Goal: Information Seeking & Learning: Learn about a topic

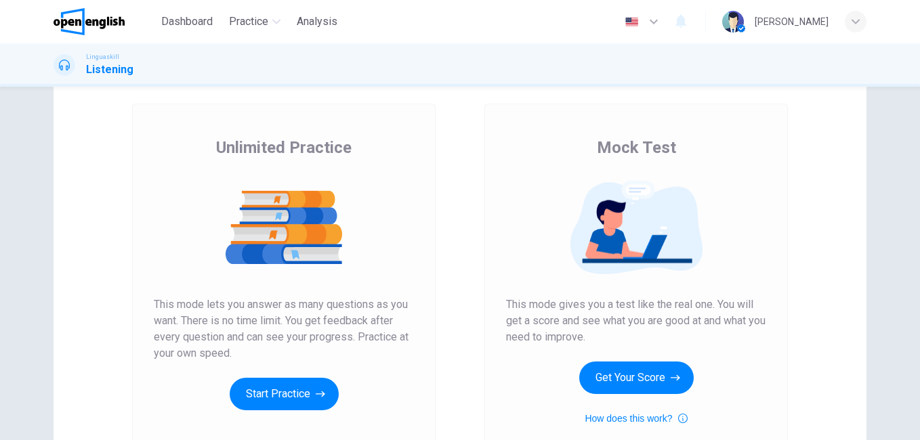
scroll to position [90, 0]
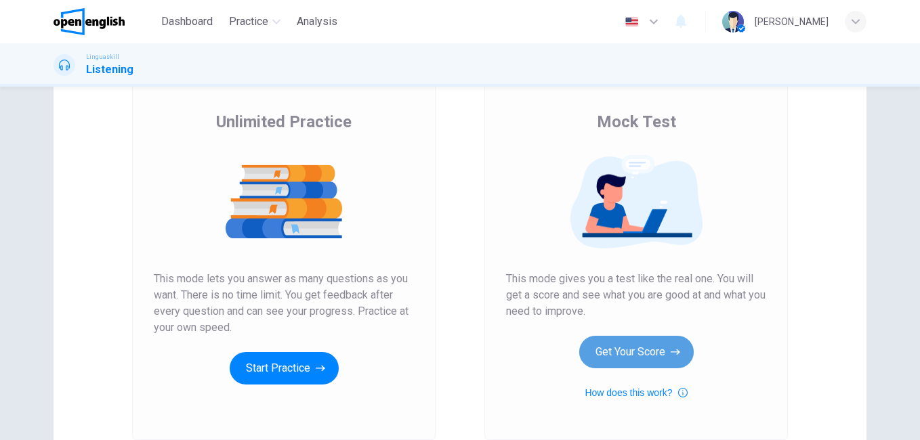
click at [671, 355] on icon "button" at bounding box center [675, 353] width 9 height 14
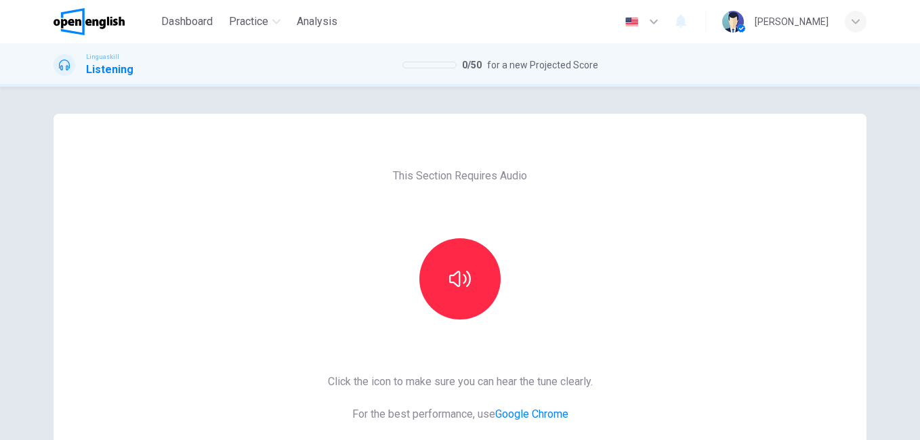
scroll to position [62, 0]
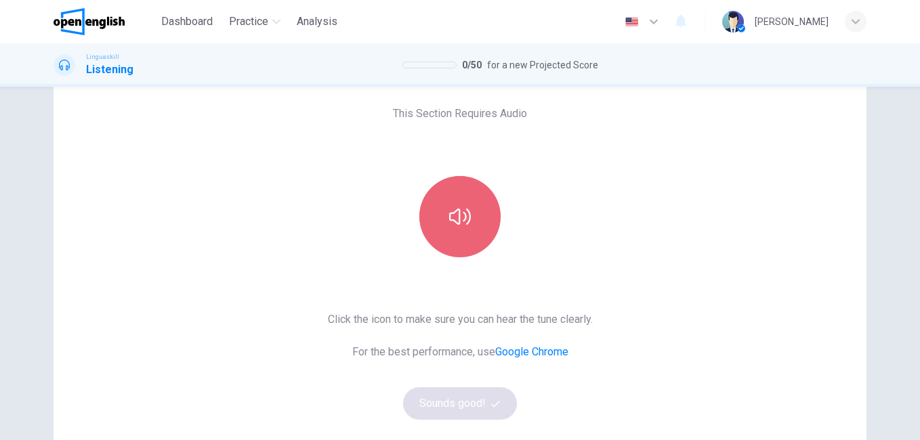
click at [484, 231] on button "button" at bounding box center [459, 216] width 81 height 81
click at [451, 224] on icon "button" at bounding box center [460, 217] width 22 height 22
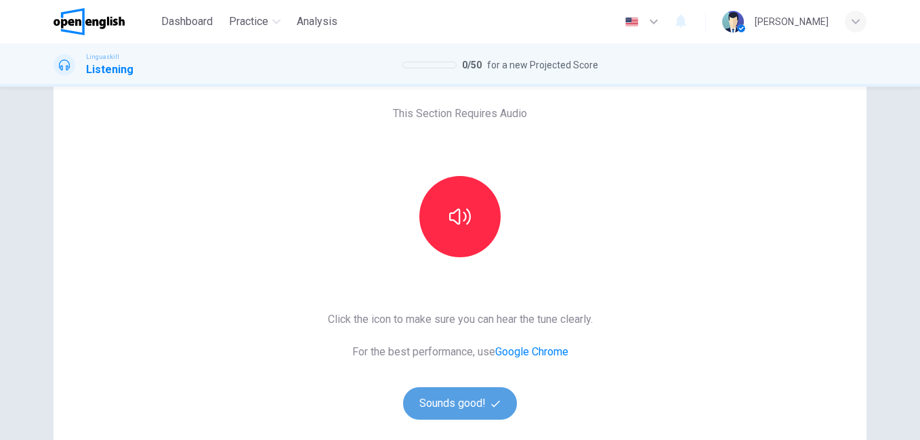
click at [451, 404] on button "Sounds good!" at bounding box center [460, 404] width 114 height 33
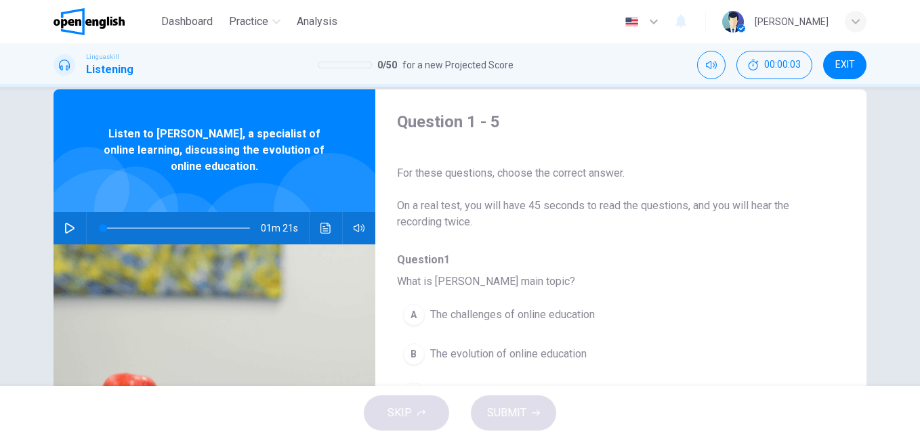
scroll to position [5, 0]
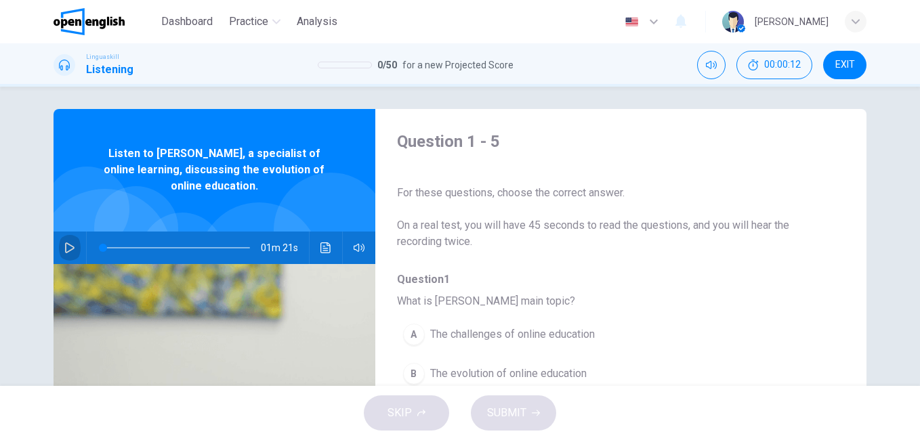
click at [67, 245] on icon "button" at bounding box center [69, 248] width 9 height 11
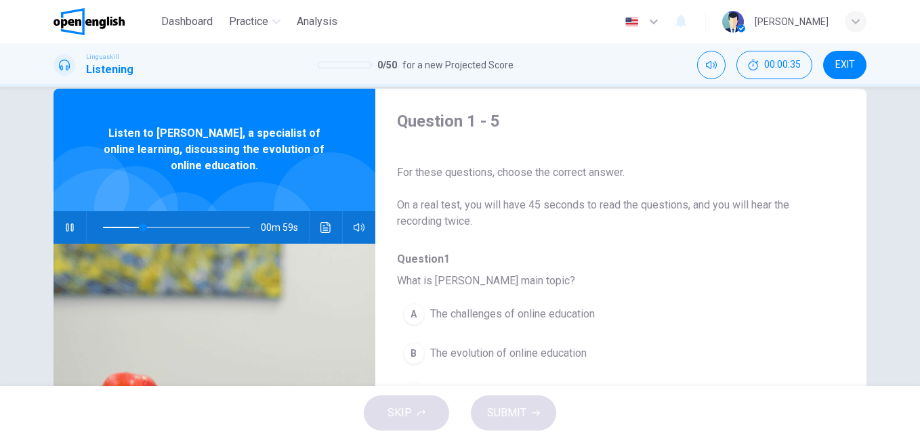
scroll to position [0, 0]
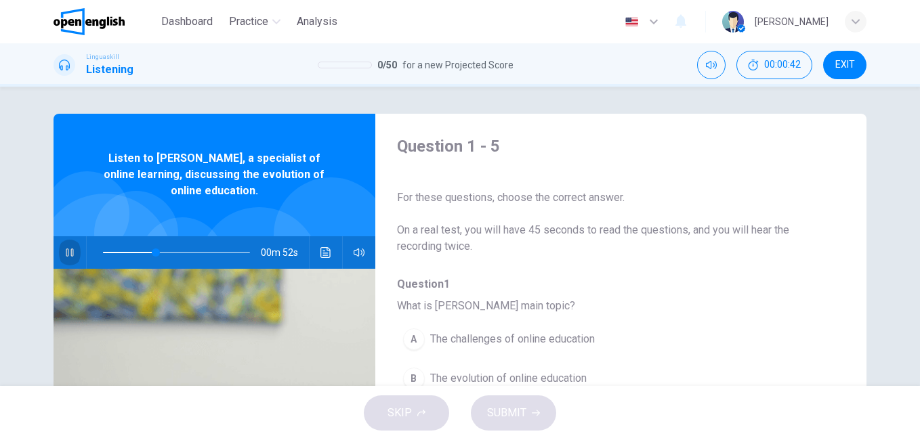
click at [68, 259] on button "button" at bounding box center [70, 252] width 22 height 33
type input "**"
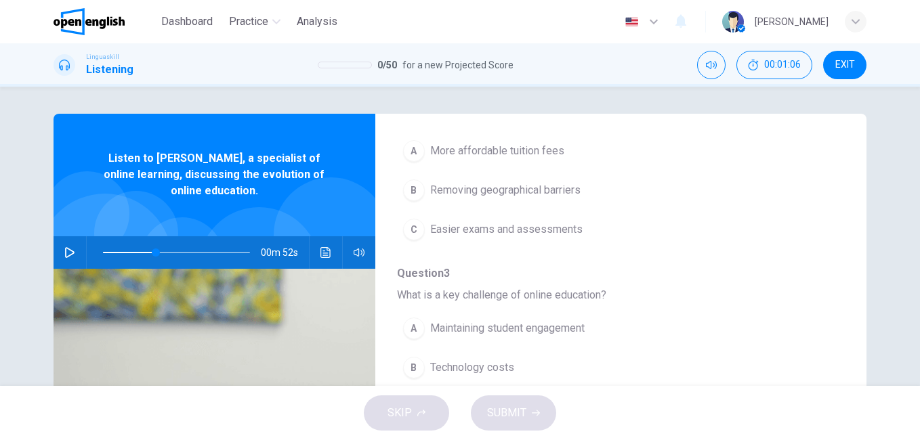
scroll to position [376, 0]
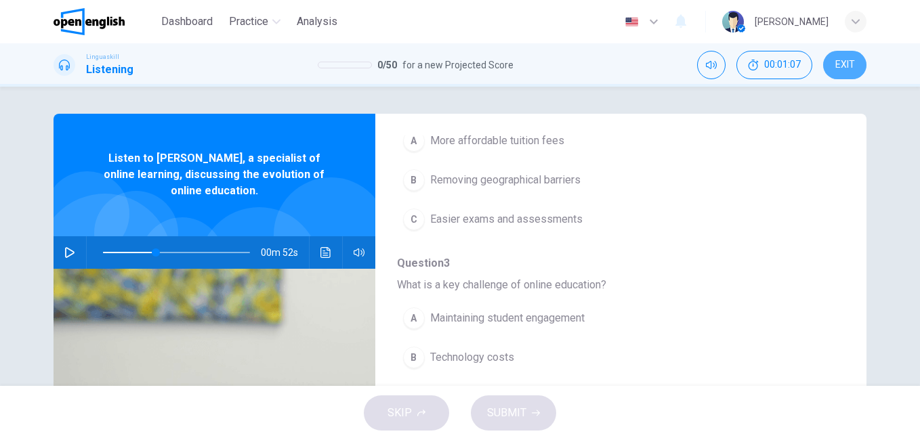
click at [859, 54] on button "EXIT" at bounding box center [844, 65] width 43 height 28
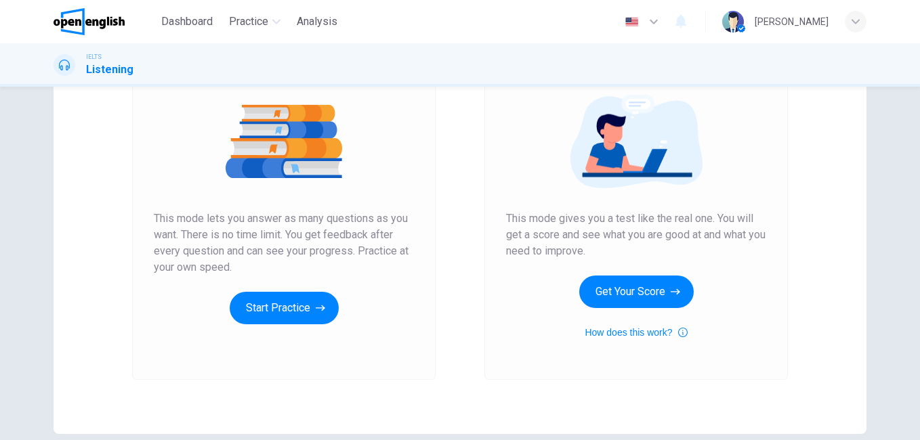
scroll to position [154, 0]
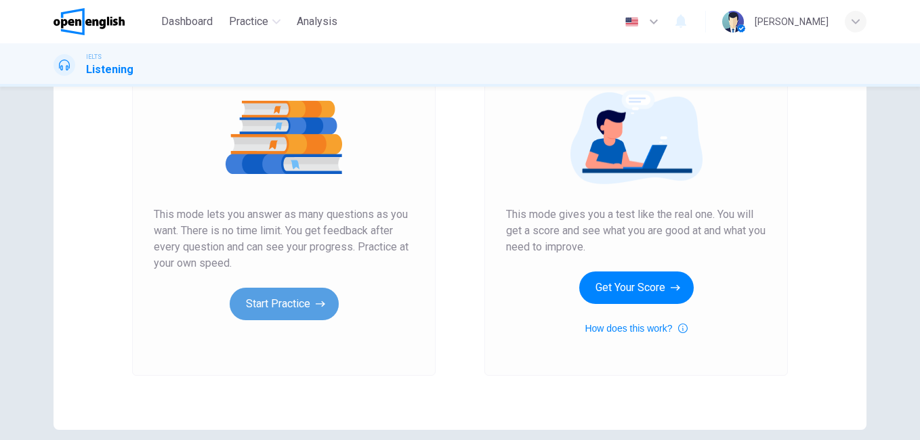
click at [279, 300] on button "Start Practice" at bounding box center [284, 304] width 109 height 33
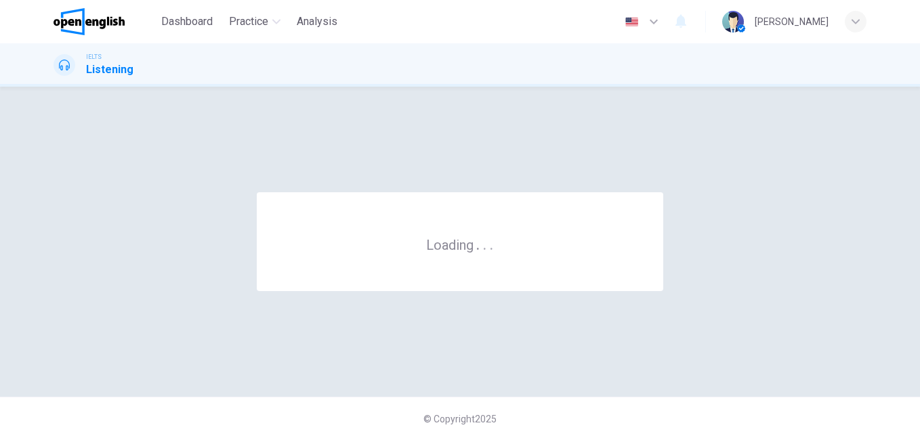
scroll to position [0, 0]
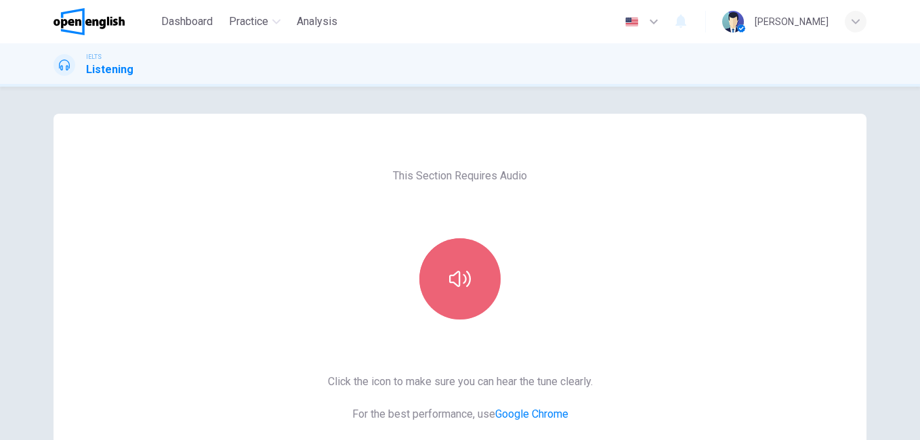
click at [458, 273] on icon "button" at bounding box center [460, 279] width 22 height 22
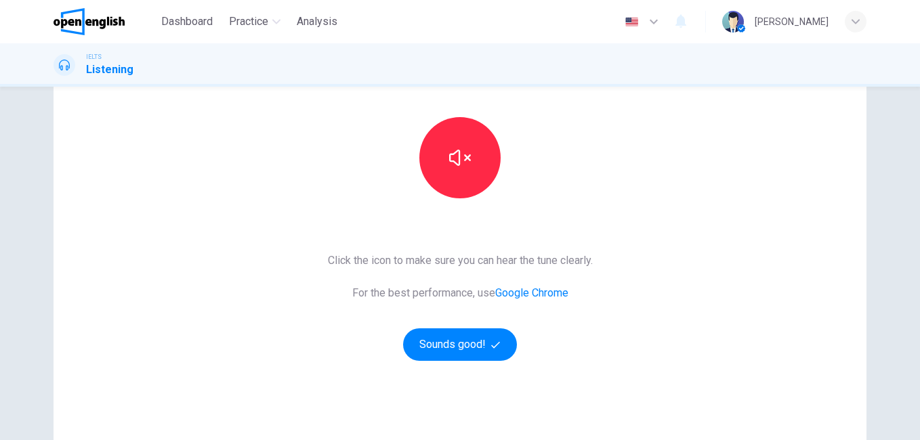
scroll to position [166, 0]
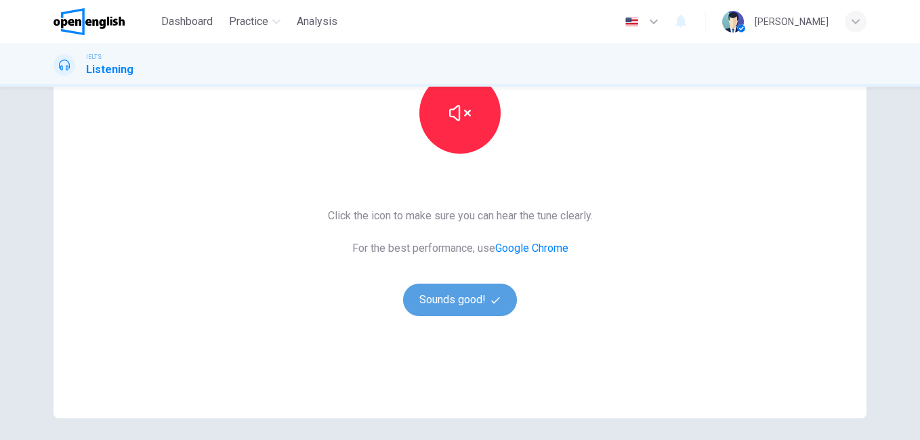
click at [453, 304] on button "Sounds good!" at bounding box center [460, 300] width 114 height 33
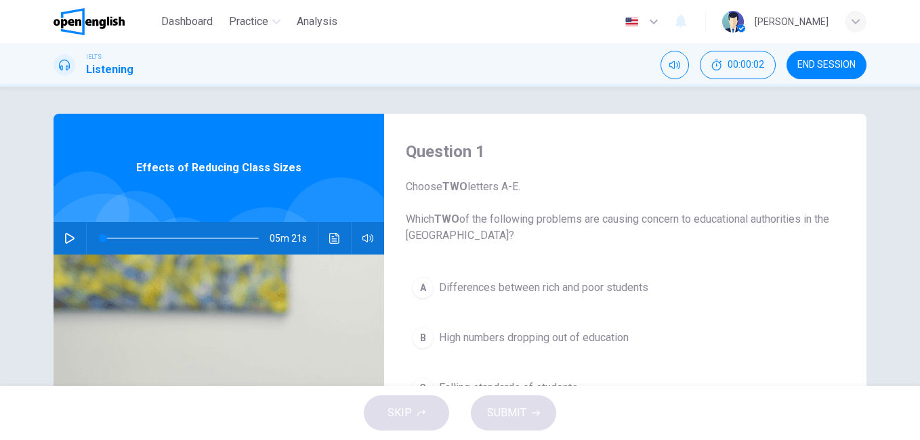
scroll to position [15, 0]
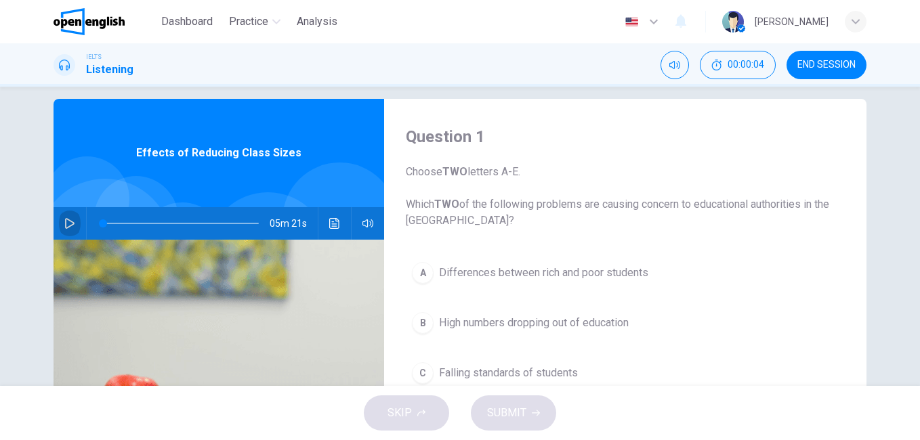
click at [72, 220] on button "button" at bounding box center [70, 223] width 22 height 33
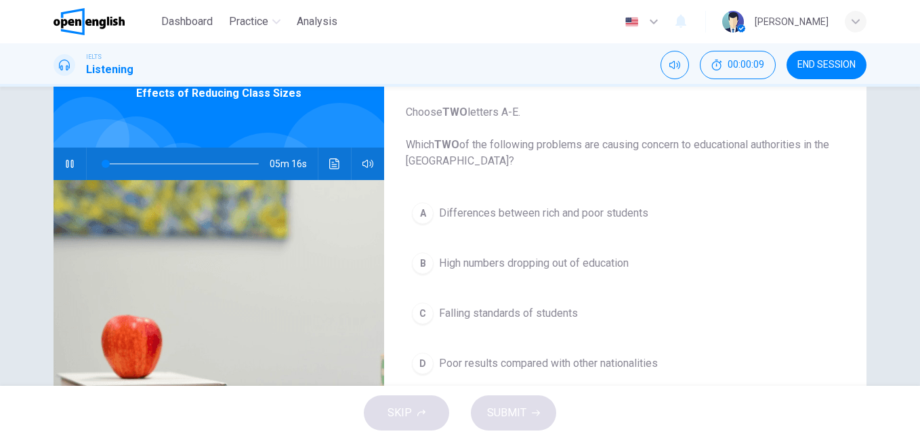
scroll to position [63, 0]
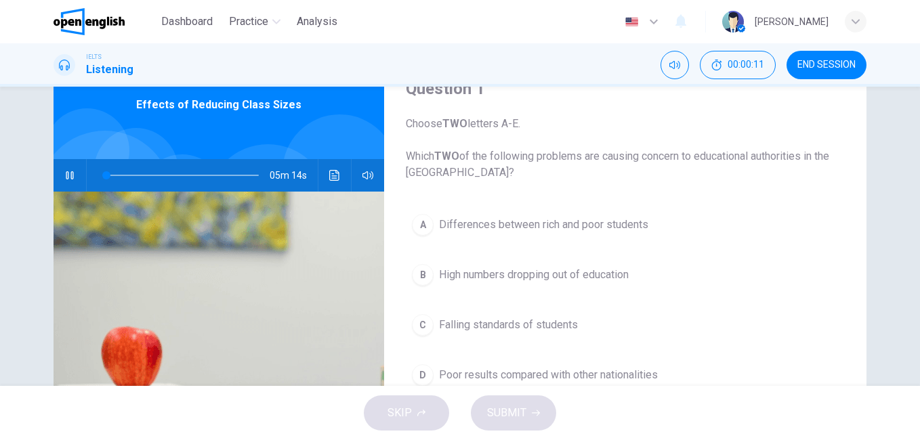
click at [66, 176] on icon "button" at bounding box center [69, 175] width 11 height 11
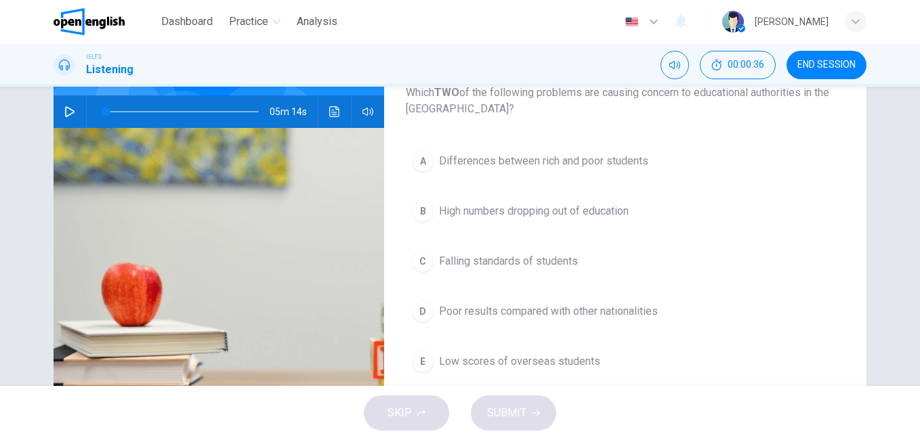
scroll to position [123, 0]
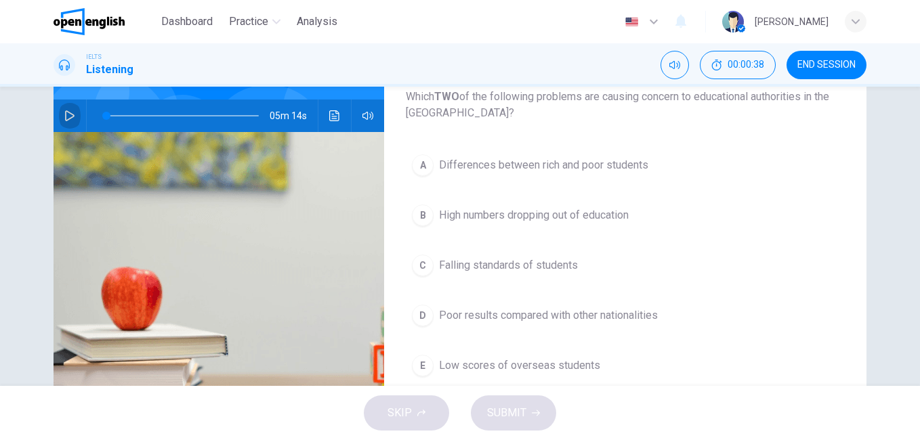
click at [68, 113] on icon "button" at bounding box center [69, 115] width 9 height 11
click at [64, 111] on icon "button" at bounding box center [69, 115] width 11 height 11
type input "**"
click at [798, 60] on span "END SESSION" at bounding box center [827, 65] width 58 height 11
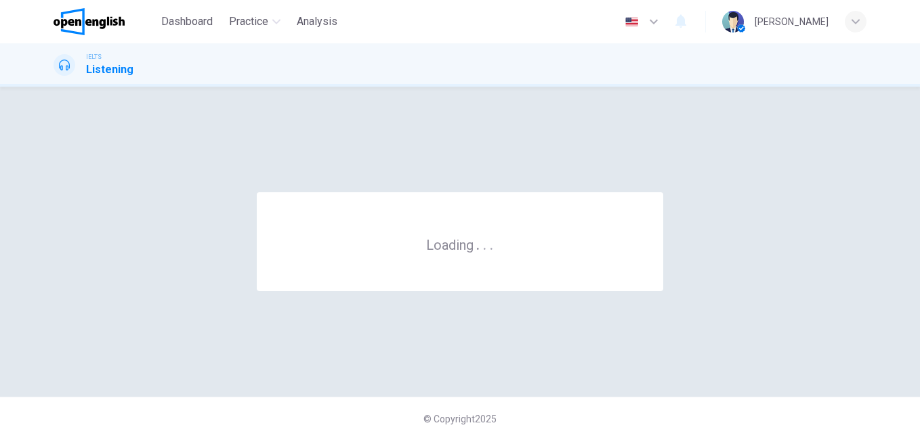
scroll to position [0, 0]
